Goal: Information Seeking & Learning: Learn about a topic

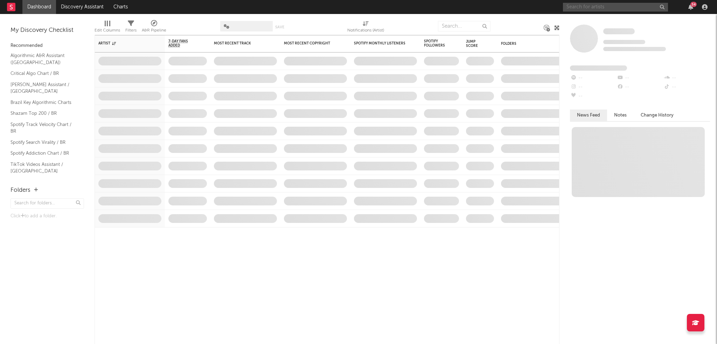
click at [591, 7] on input "text" at bounding box center [615, 7] width 105 height 9
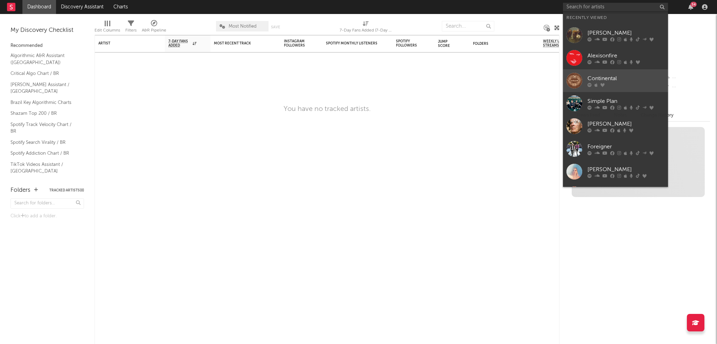
click at [646, 81] on div "Continental" at bounding box center [625, 78] width 77 height 8
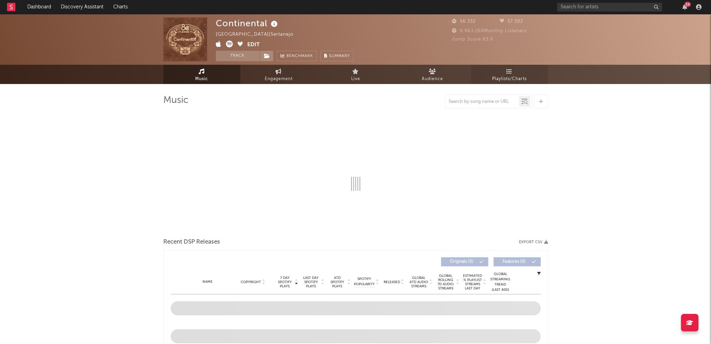
select select "1w"
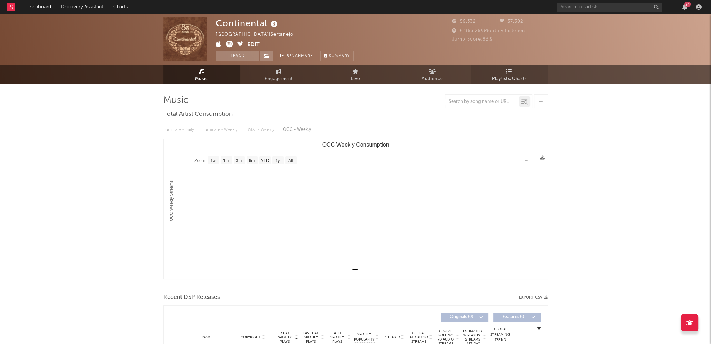
click at [519, 73] on link "Playlists/Charts" at bounding box center [509, 74] width 77 height 19
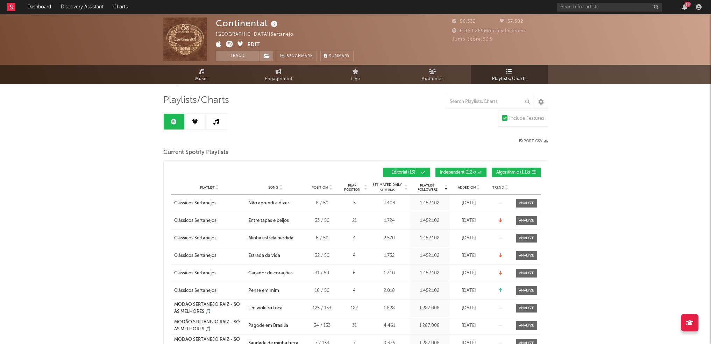
click at [197, 120] on icon at bounding box center [194, 121] width 5 height 5
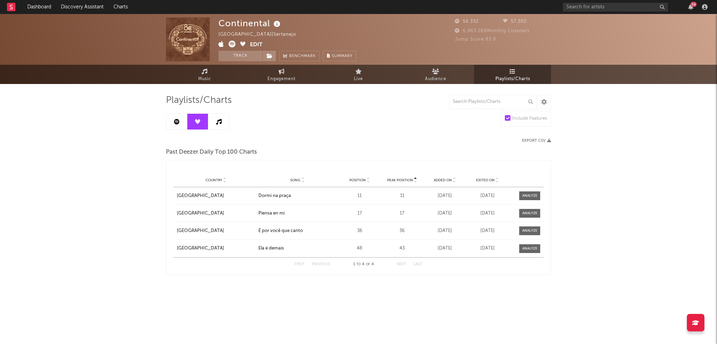
click at [219, 121] on icon at bounding box center [219, 122] width 6 height 6
